Goal: Task Accomplishment & Management: Manage account settings

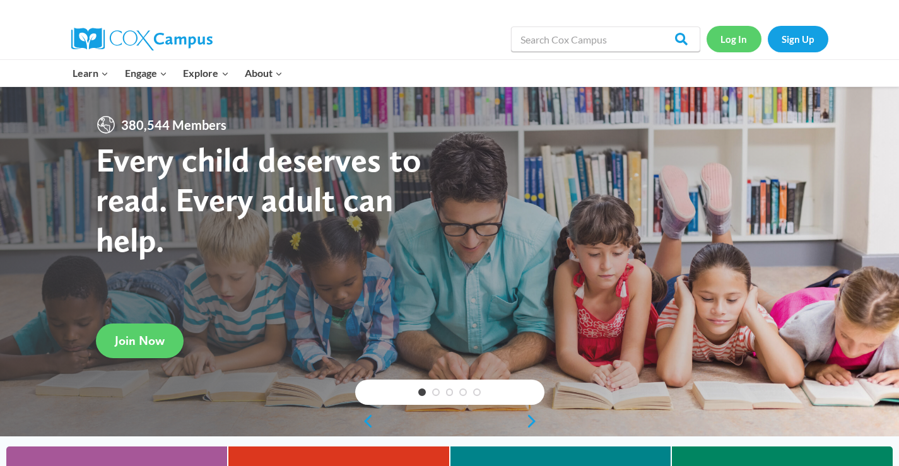
click at [722, 46] on link "Log In" at bounding box center [734, 39] width 55 height 26
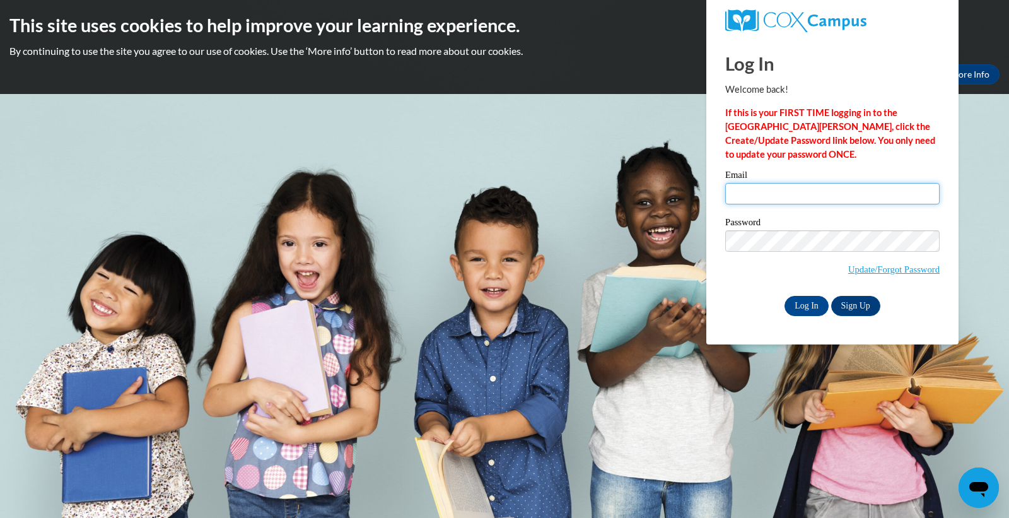
type input "ms.anna.thompson@gmail.com"
click at [802, 304] on input "Log In" at bounding box center [807, 306] width 44 height 20
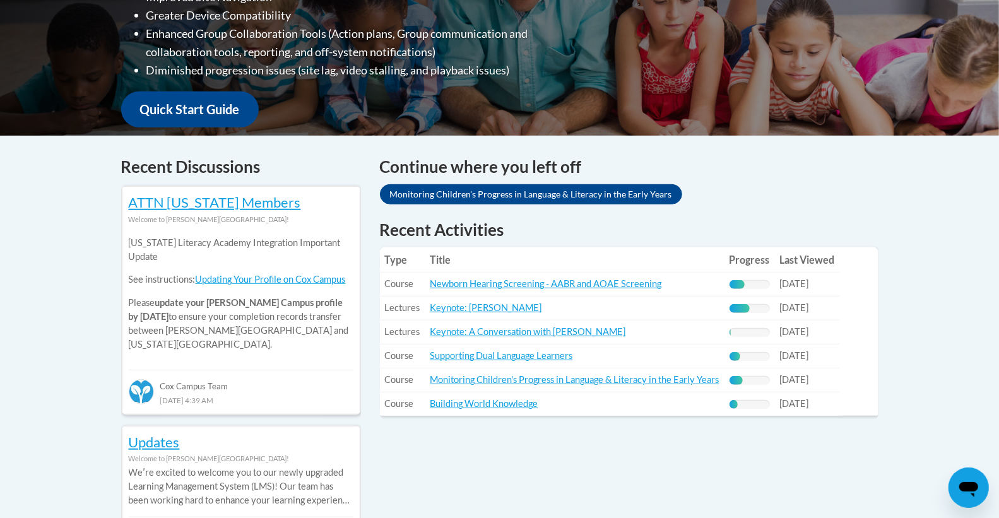
scroll to position [402, 0]
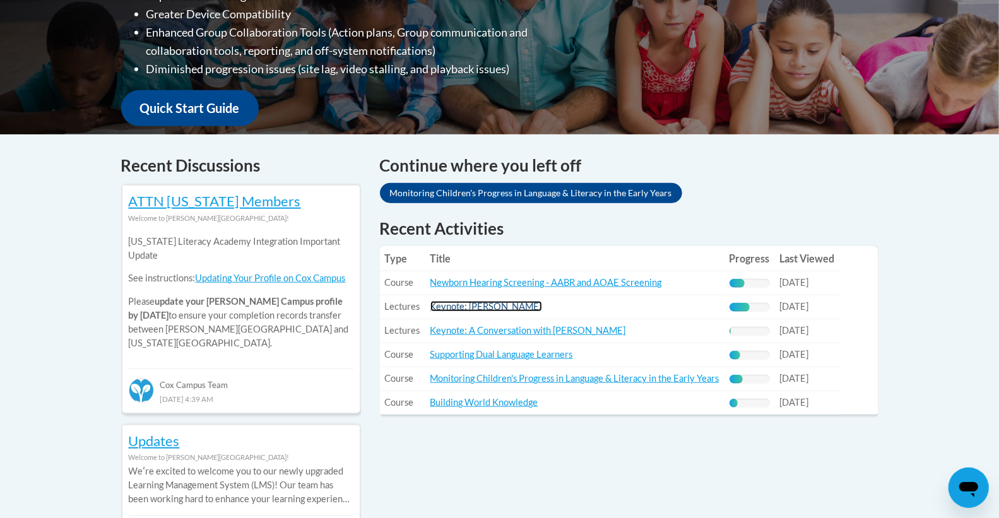
click at [479, 307] on link "Keynote: [PERSON_NAME]" at bounding box center [486, 306] width 112 height 11
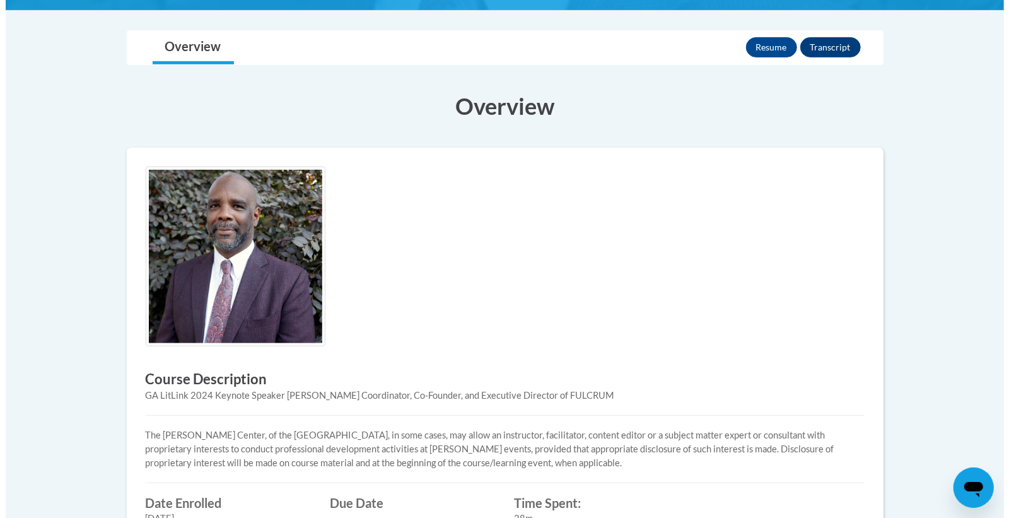
scroll to position [249, 0]
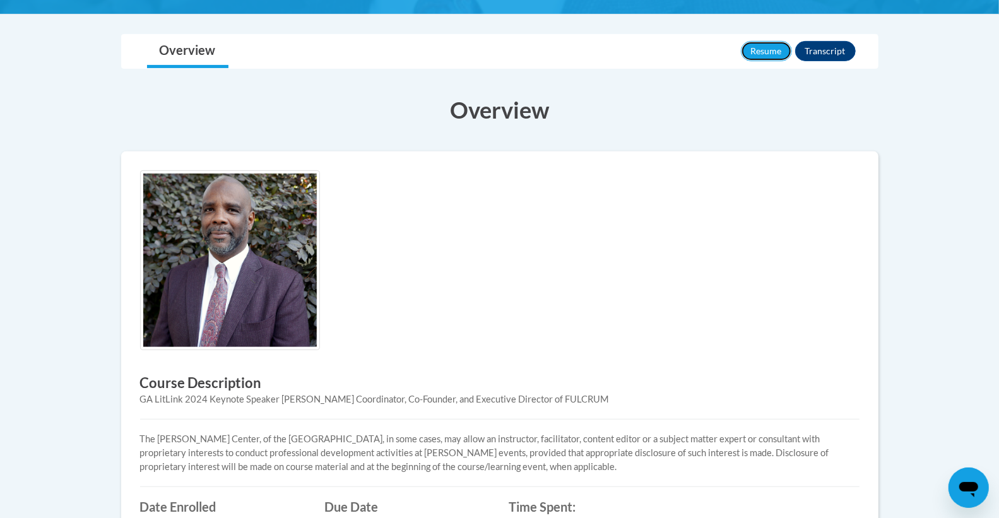
click at [763, 60] on button "Resume" at bounding box center [766, 51] width 51 height 20
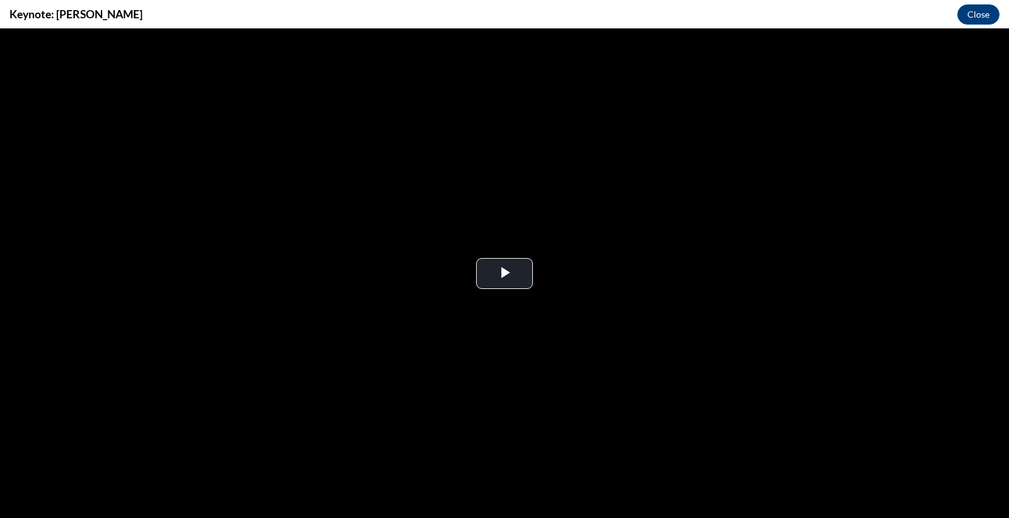
scroll to position [0, 0]
